Goal: Task Accomplishment & Management: Complete application form

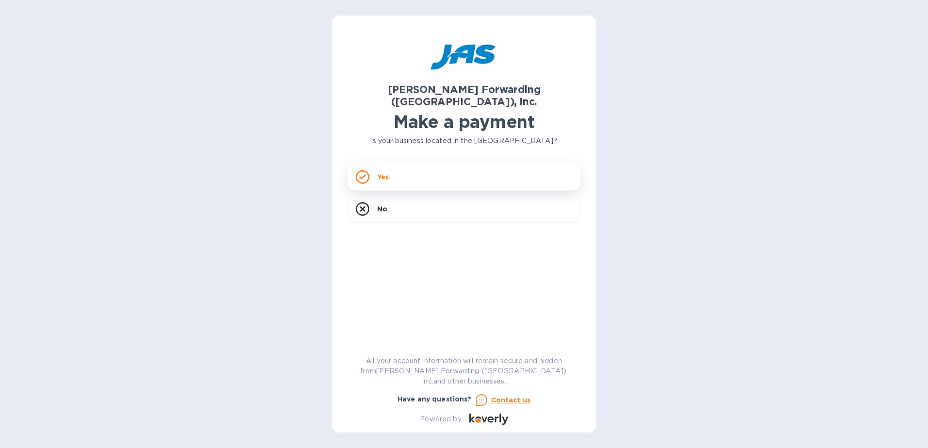
click at [414, 170] on div "Yes" at bounding box center [463, 177] width 233 height 27
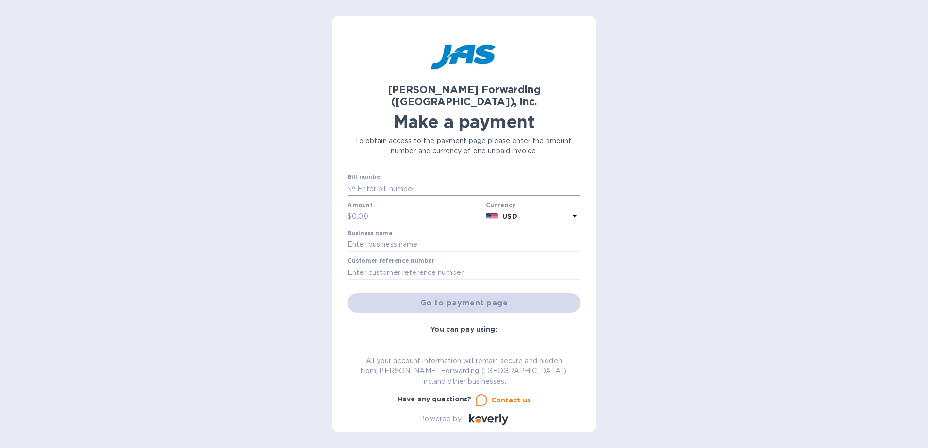
click at [424, 182] on input "text" at bounding box center [467, 189] width 225 height 15
type input "SEA503245680"
type input "830.59"
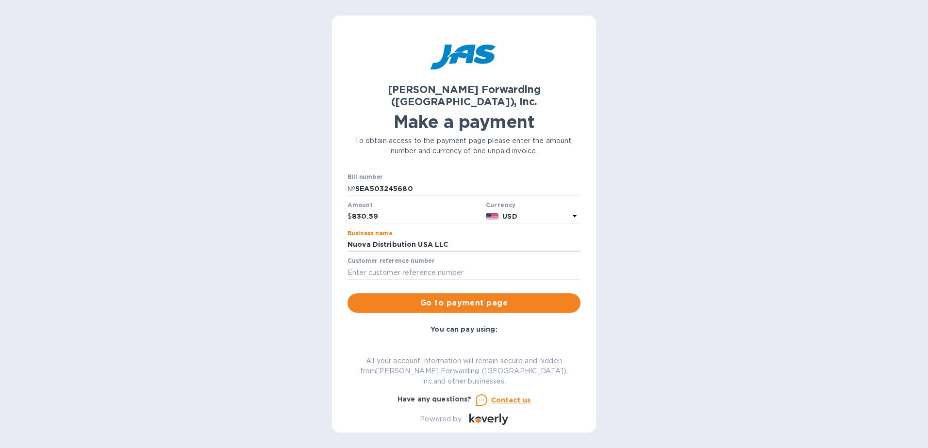
type input "Nuova Distribution USA LLC"
click at [411, 265] on input "text" at bounding box center [463, 272] width 233 height 15
click at [408, 265] on input "text" at bounding box center [463, 272] width 233 height 15
click at [446, 265] on input "text" at bounding box center [463, 272] width 233 height 15
type input "NUODISFDT"
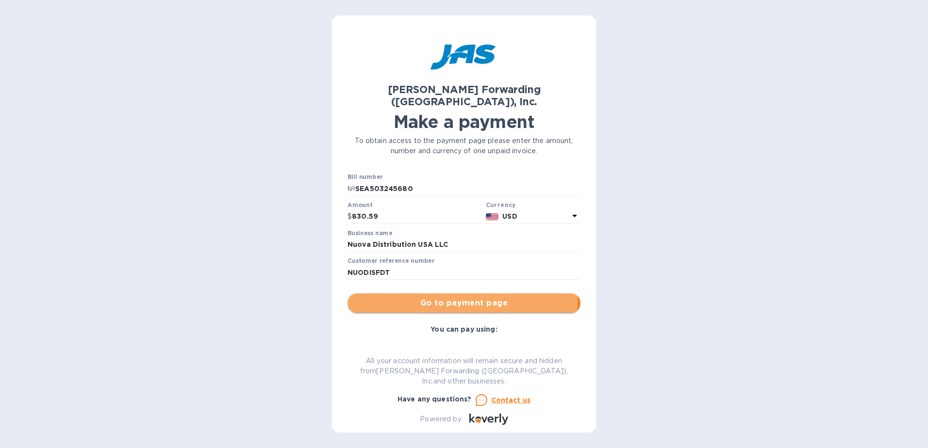
click at [456, 297] on span "Go to payment page" at bounding box center [463, 303] width 217 height 12
